Goal: Answer question/provide support

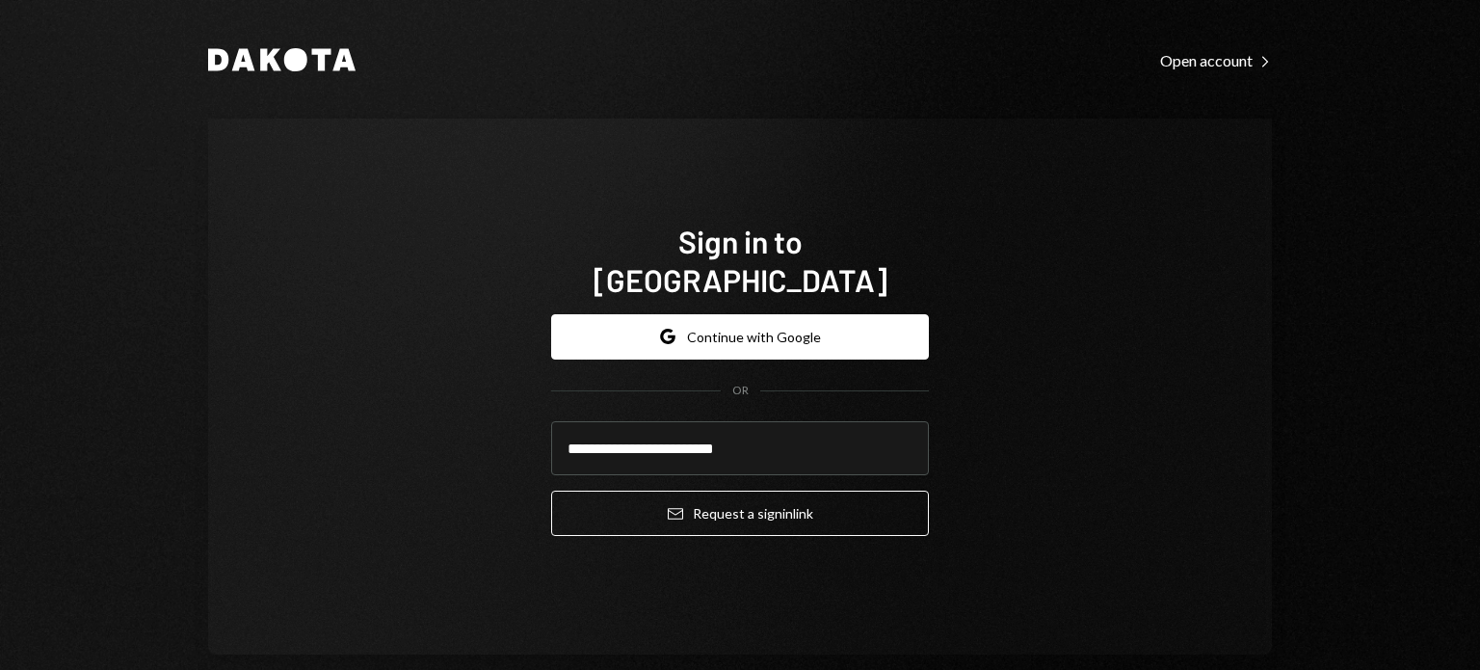
type input "**********"
click at [551, 490] on button "Email Request a sign in link" at bounding box center [740, 512] width 378 height 45
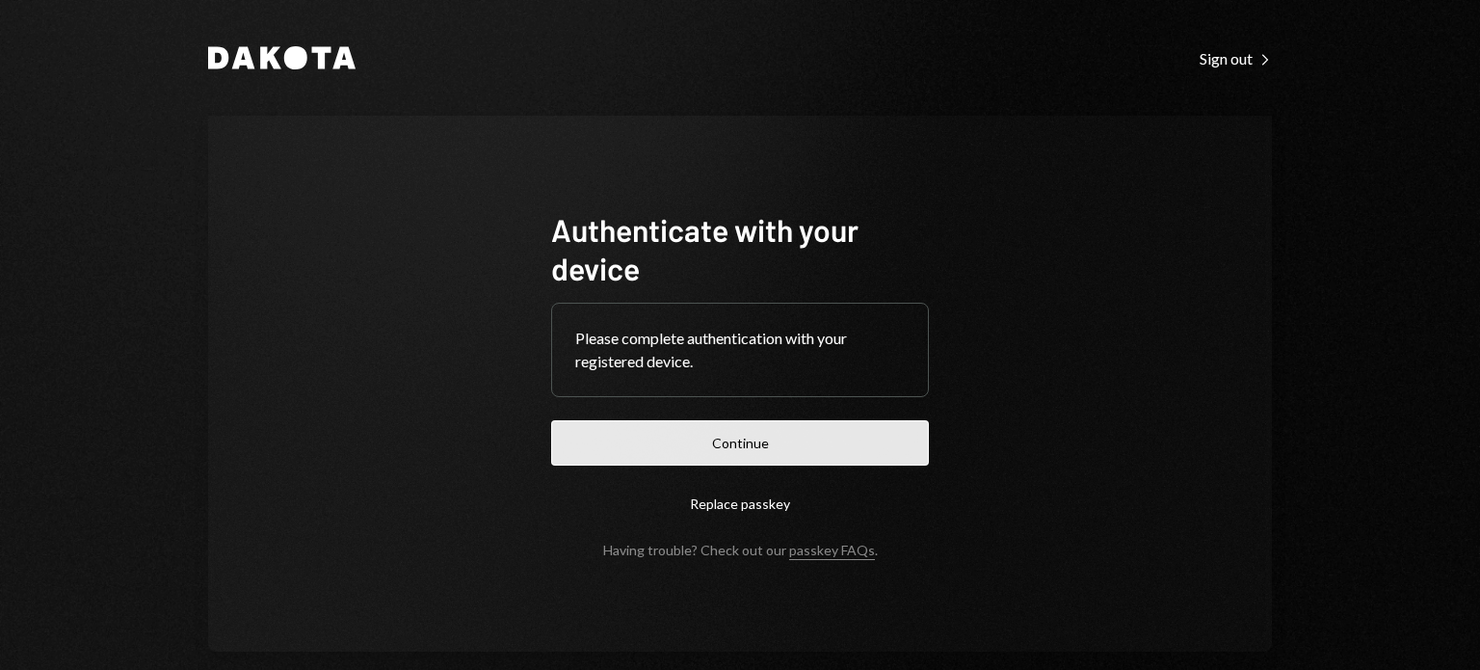
click at [753, 442] on button "Continue" at bounding box center [740, 442] width 378 height 45
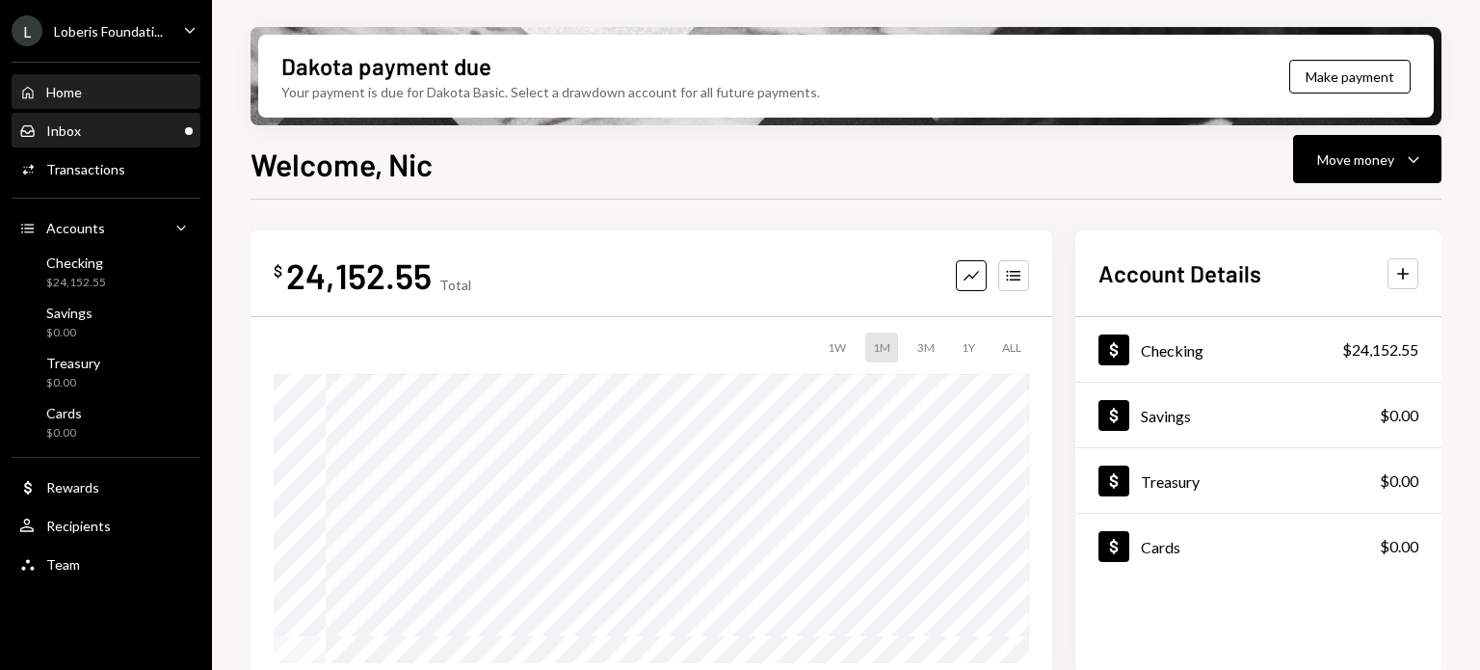
click at [127, 125] on div "Inbox Inbox" at bounding box center [105, 130] width 173 height 17
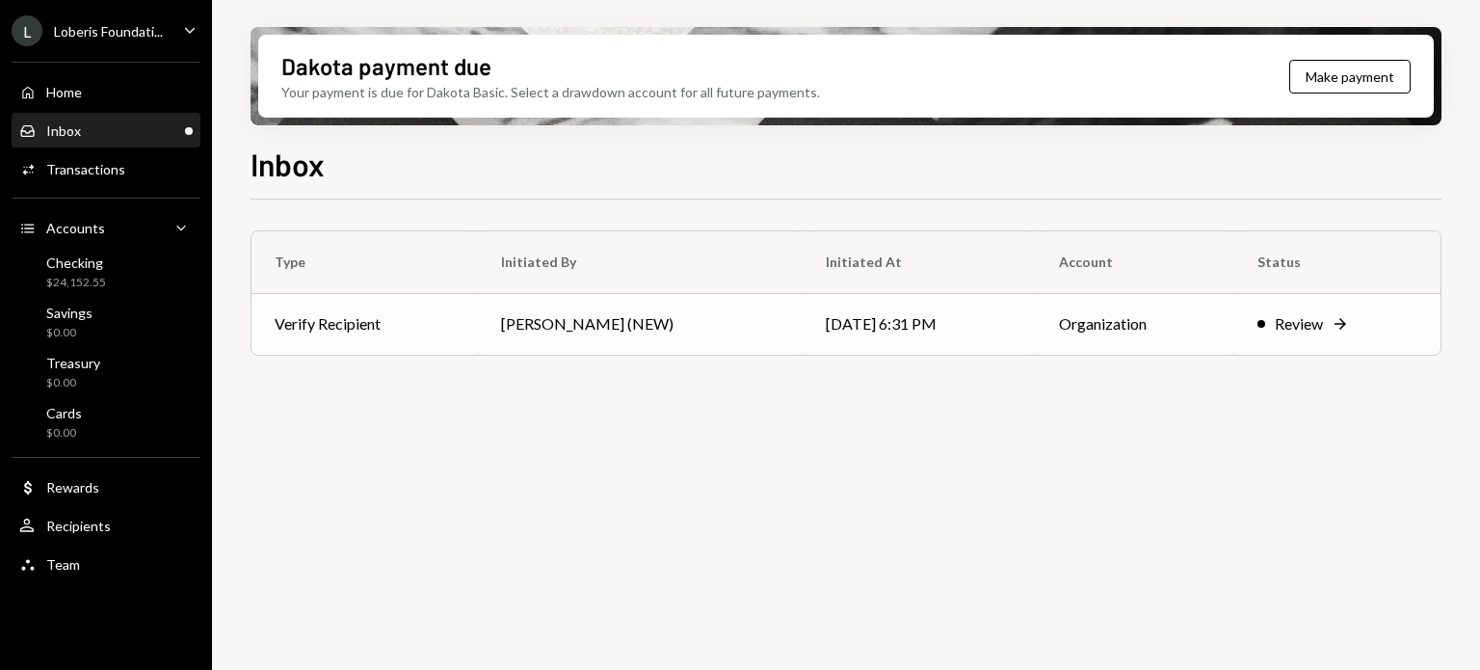
click at [1307, 319] on div "Review" at bounding box center [1299, 323] width 48 height 23
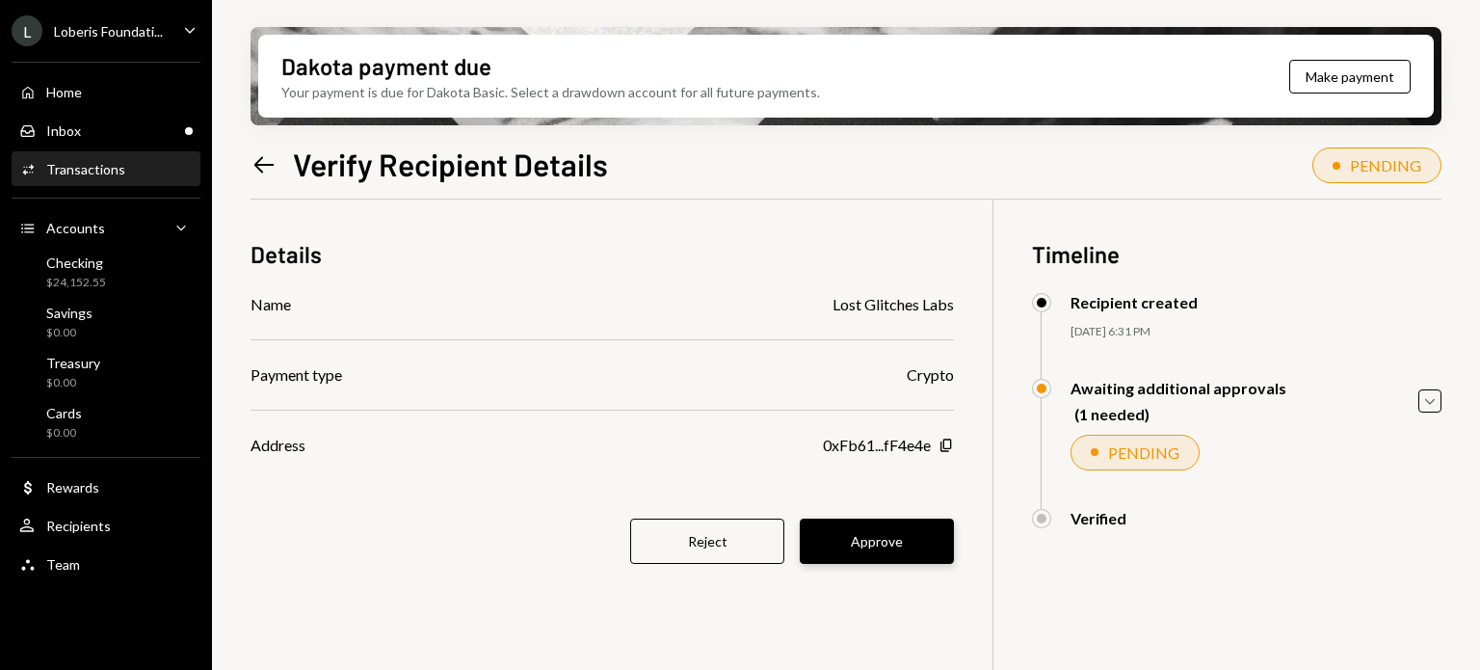
click at [882, 537] on button "Approve" at bounding box center [877, 540] width 154 height 45
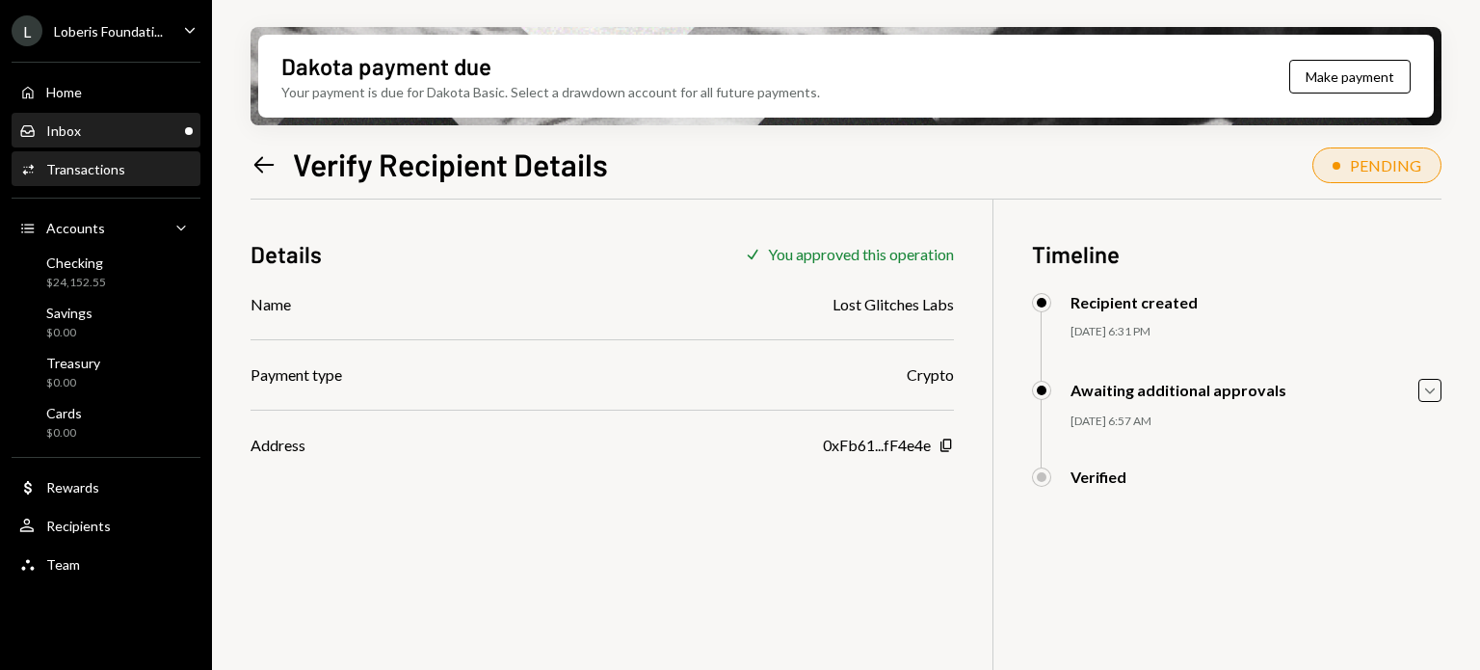
click at [110, 124] on div "Inbox Inbox" at bounding box center [105, 130] width 173 height 17
